Goal: Transaction & Acquisition: Purchase product/service

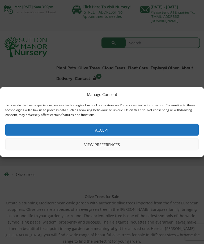
click at [106, 130] on button "Accept" at bounding box center [101, 130] width 193 height 12
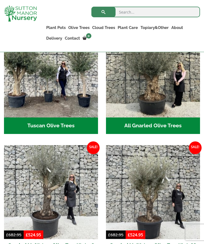
scroll to position [259, 0]
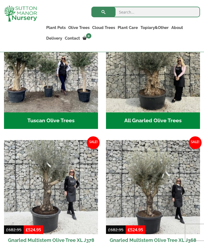
click at [163, 116] on h2 "All Gnarled Olive Trees (182)" at bounding box center [153, 120] width 94 height 16
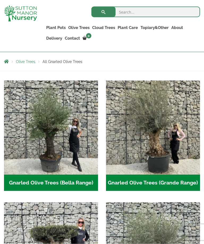
scroll to position [104, 0]
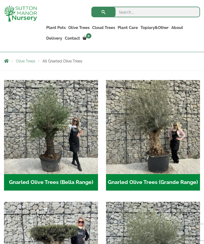
click at [169, 152] on img "Visit product category Gnarled Olive Trees (Grande Range)" at bounding box center [153, 127] width 94 height 94
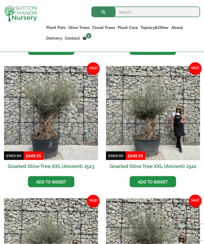
scroll to position [270, 0]
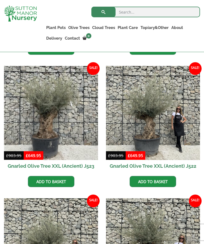
click at [170, 139] on img at bounding box center [153, 113] width 94 height 94
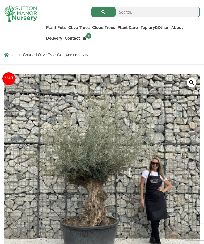
scroll to position [85, 0]
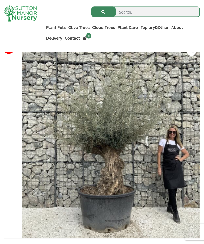
click at [153, 178] on img at bounding box center [139, 160] width 235 height 235
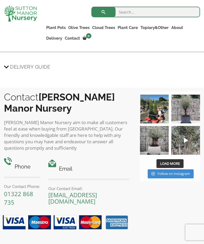
scroll to position [851, 0]
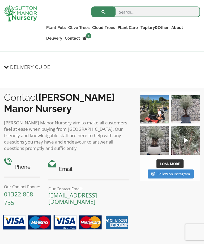
click at [176, 164] on span "Load More" at bounding box center [170, 163] width 20 height 5
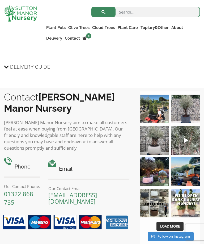
click at [158, 134] on img at bounding box center [154, 140] width 29 height 29
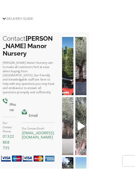
scroll to position [766, 0]
